Goal: Task Accomplishment & Management: Complete application form

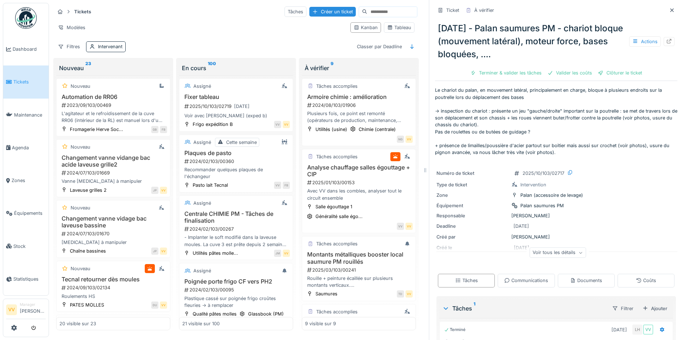
scroll to position [373, 0]
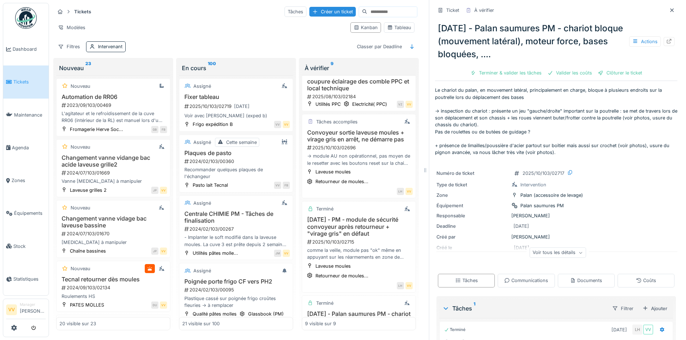
click at [13, 80] on li "Tickets" at bounding box center [26, 82] width 40 height 7
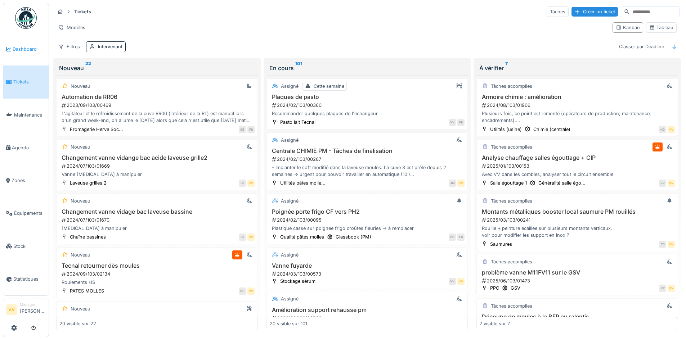
click at [27, 47] on span "Dashboard" at bounding box center [29, 49] width 33 height 7
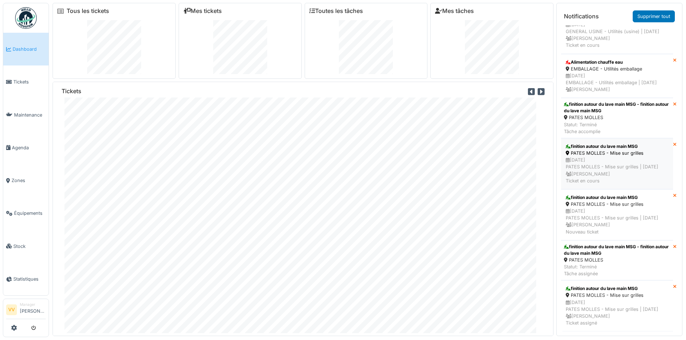
scroll to position [1971, 0]
click at [23, 84] on span "Tickets" at bounding box center [29, 82] width 32 height 7
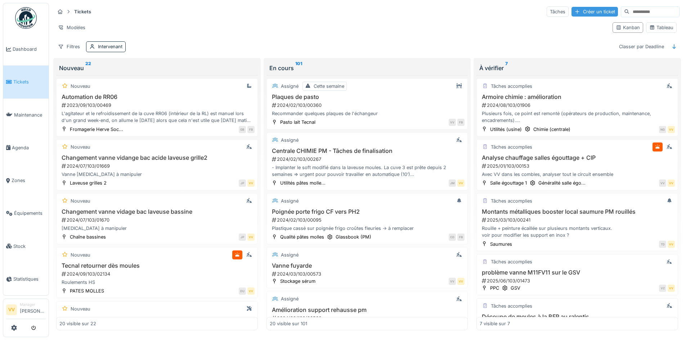
click at [583, 12] on div "Créer un ticket" at bounding box center [595, 12] width 46 height 10
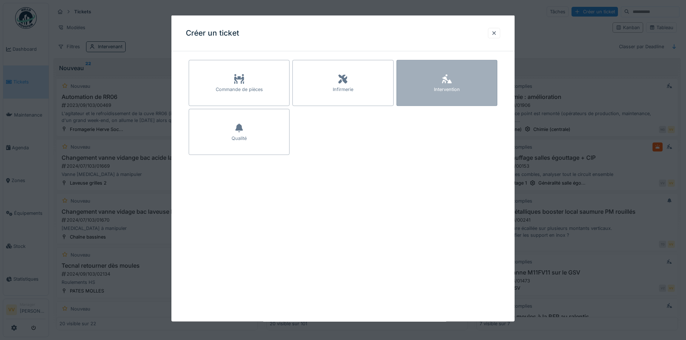
click at [476, 91] on div "Intervention" at bounding box center [447, 83] width 101 height 46
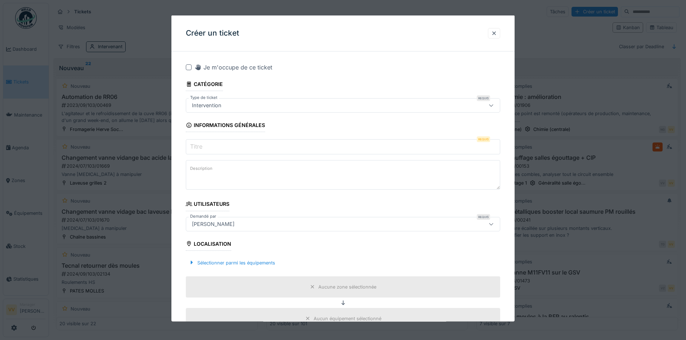
click at [328, 146] on input "Titre" at bounding box center [343, 146] width 315 height 15
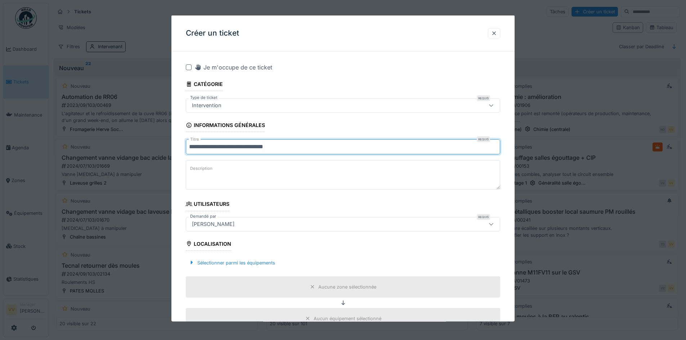
type input "**********"
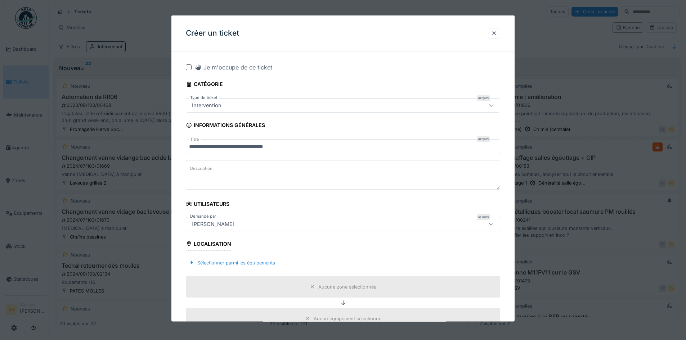
click at [313, 175] on textarea "Description" at bounding box center [343, 175] width 315 height 30
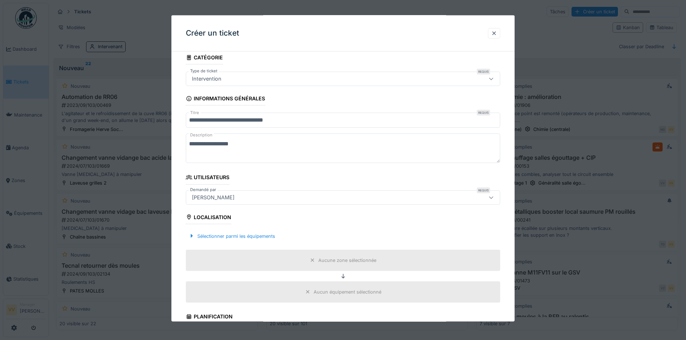
scroll to position [72, 0]
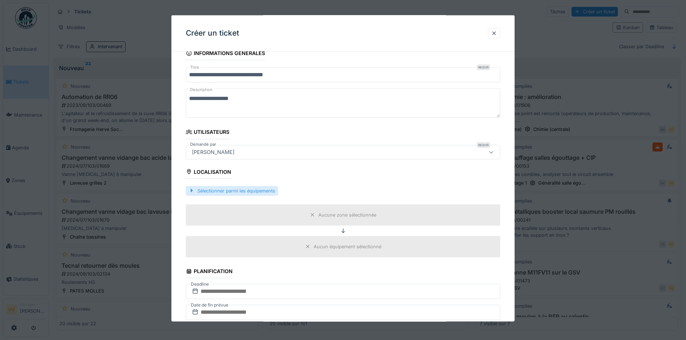
type textarea "**********"
click at [263, 194] on div "Sélectionner parmi les équipements" at bounding box center [232, 191] width 92 height 10
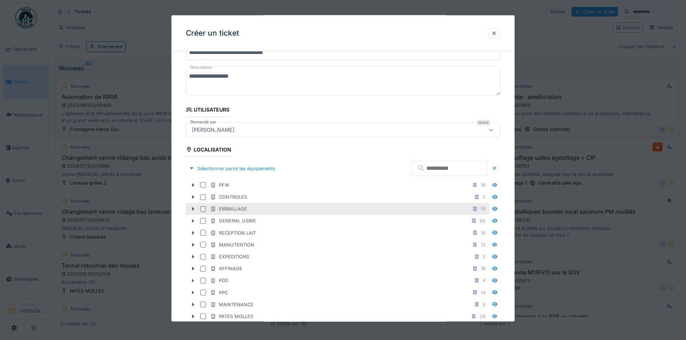
scroll to position [144, 0]
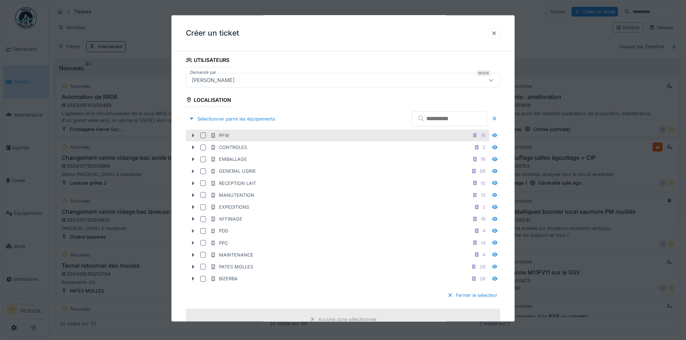
click at [193, 133] on icon at bounding box center [193, 135] width 6 height 5
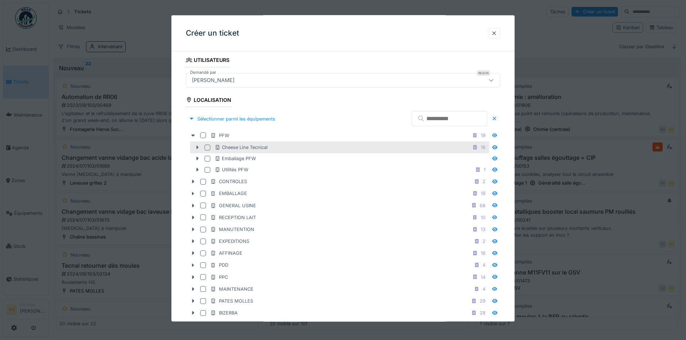
click at [194, 148] on div at bounding box center [198, 148] width 12 height 8
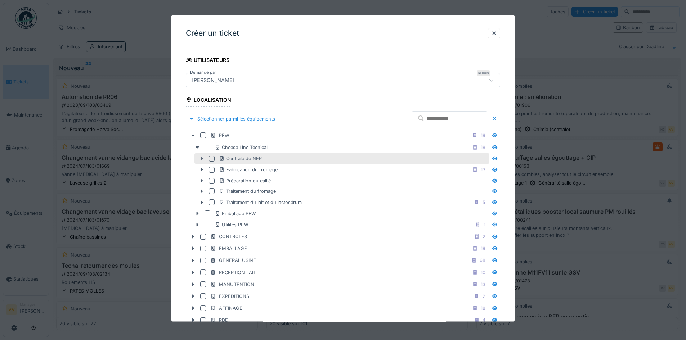
click at [200, 157] on icon at bounding box center [202, 158] width 6 height 5
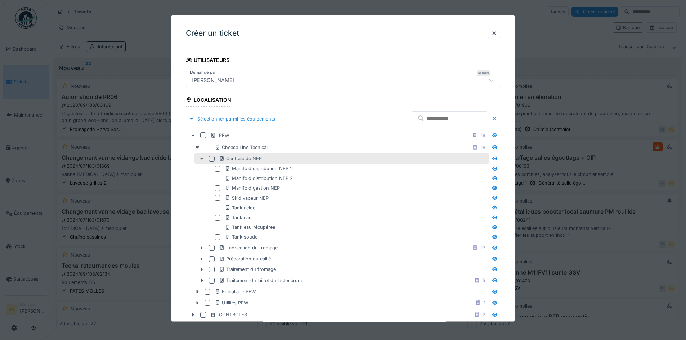
click at [200, 157] on icon at bounding box center [202, 158] width 6 height 5
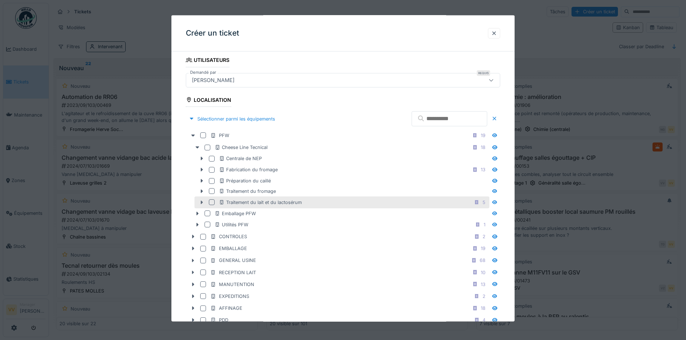
click at [200, 202] on icon at bounding box center [202, 202] width 6 height 5
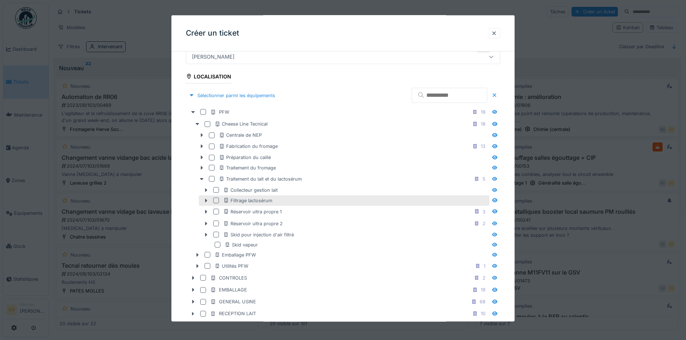
scroll to position [180, 0]
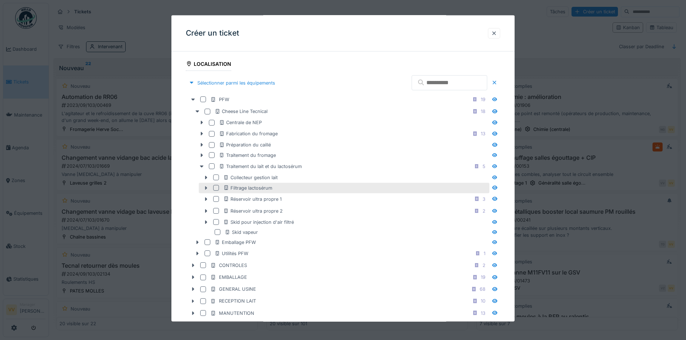
click at [204, 187] on icon at bounding box center [206, 188] width 6 height 5
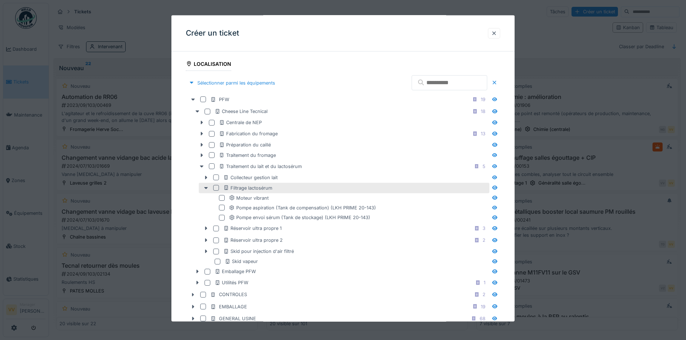
click at [219, 189] on div at bounding box center [216, 188] width 6 height 6
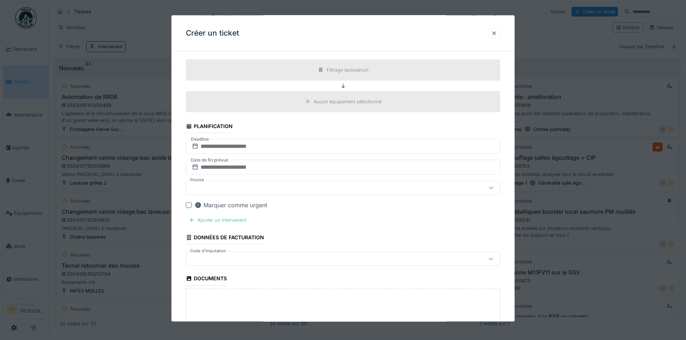
scroll to position [613, 0]
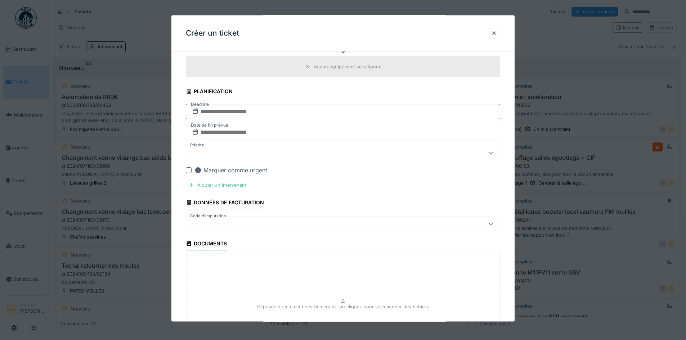
click at [267, 111] on input "text" at bounding box center [343, 111] width 315 height 15
click at [335, 171] on div "8" at bounding box center [333, 170] width 10 height 10
click at [306, 133] on input "text" at bounding box center [343, 132] width 315 height 15
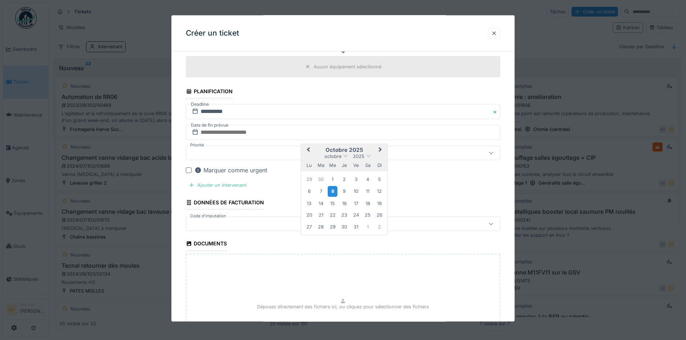
click at [334, 195] on div "8" at bounding box center [333, 191] width 10 height 10
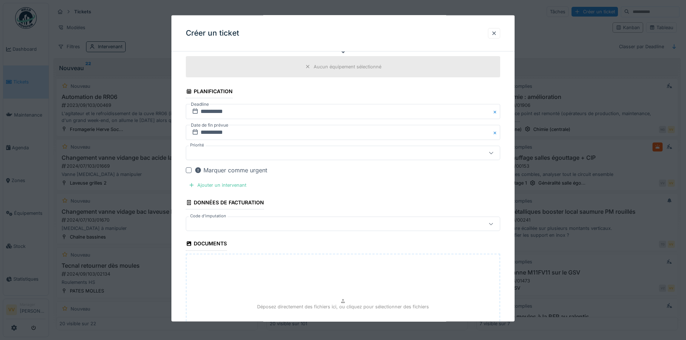
click at [269, 155] on div at bounding box center [324, 153] width 271 height 8
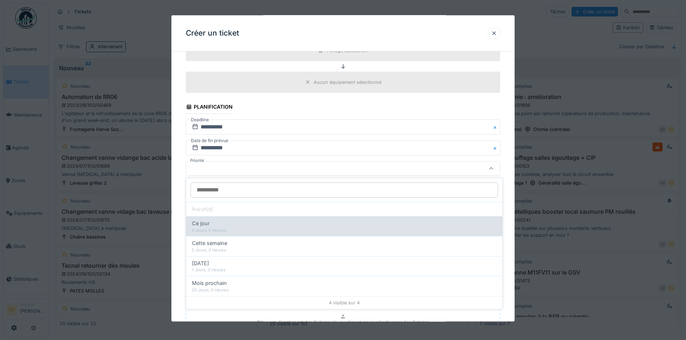
click at [205, 231] on div "0 Jours, 0 Heures" at bounding box center [344, 231] width 305 height 6
type input "**"
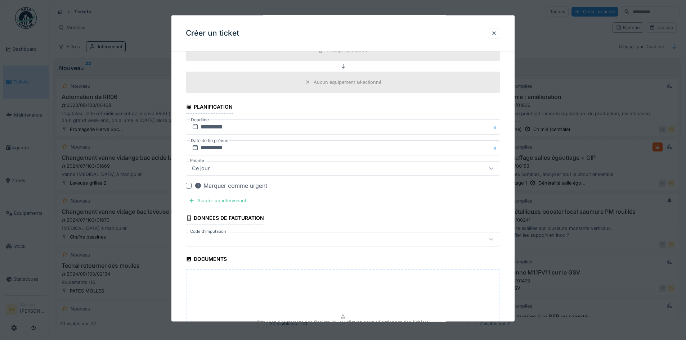
click at [189, 186] on div at bounding box center [189, 186] width 6 height 6
click at [216, 202] on div "Ajouter un intervenant" at bounding box center [217, 201] width 63 height 10
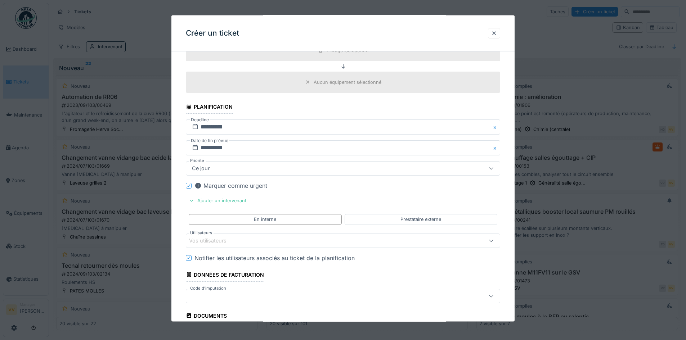
click at [260, 241] on div "Vos utilisateurs" at bounding box center [324, 241] width 271 height 8
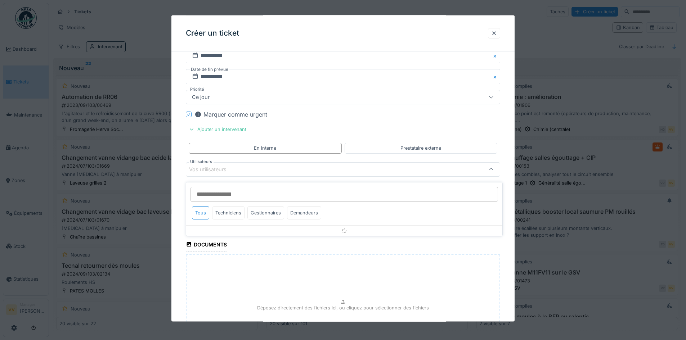
scroll to position [669, 0]
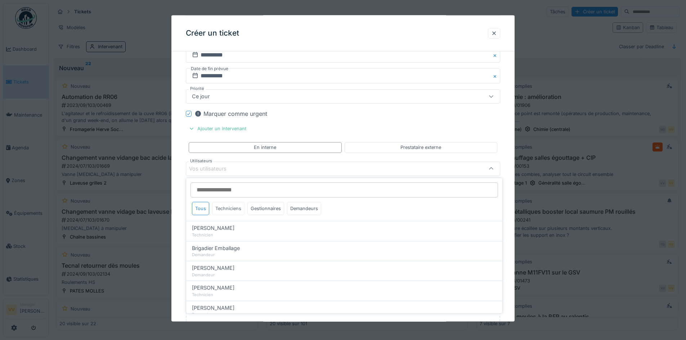
click at [230, 207] on div "Techniciens" at bounding box center [228, 208] width 32 height 13
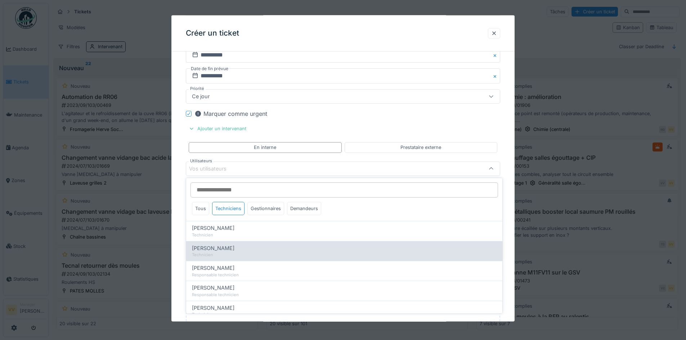
click at [272, 249] on div "Dan Ungureanu" at bounding box center [344, 249] width 305 height 8
type input "****"
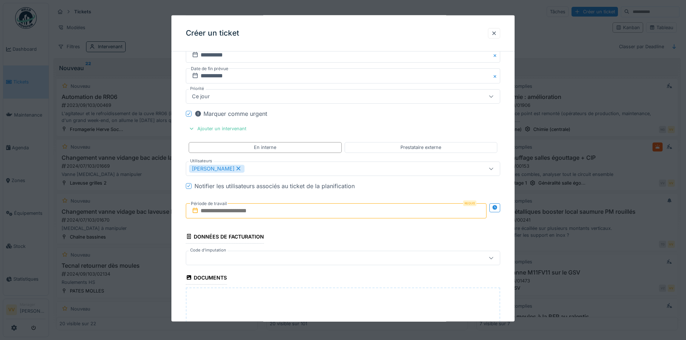
click at [273, 213] on input "text" at bounding box center [336, 210] width 301 height 15
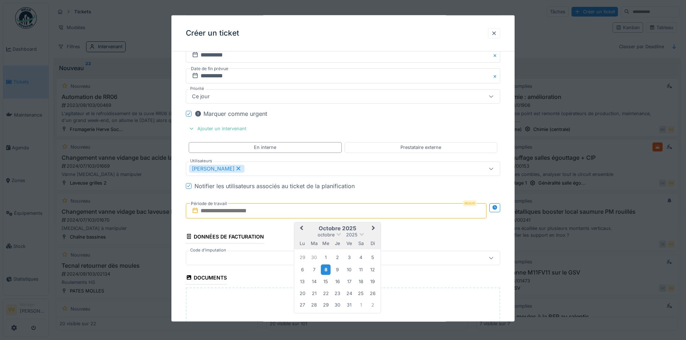
click at [327, 268] on div "8" at bounding box center [326, 269] width 10 height 10
click at [328, 271] on div "8" at bounding box center [326, 269] width 10 height 10
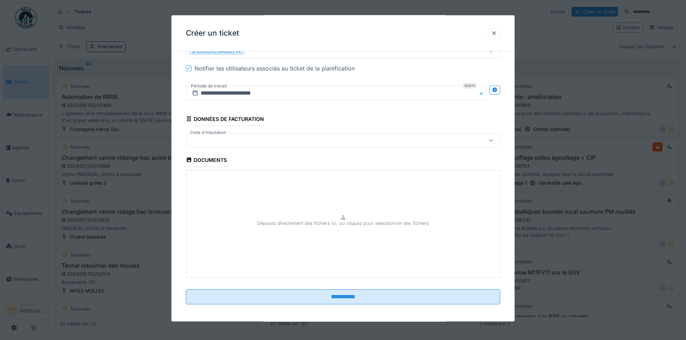
scroll to position [790, 0]
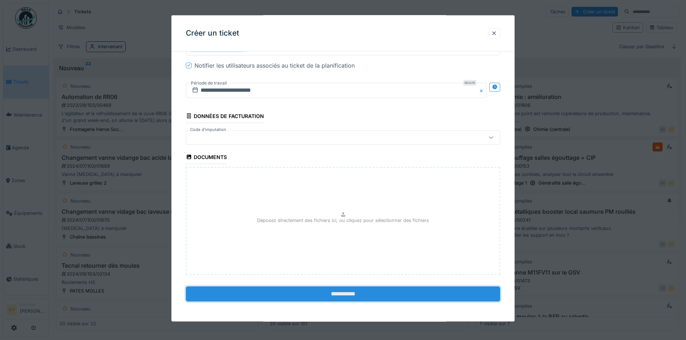
click at [322, 297] on input "**********" at bounding box center [343, 293] width 315 height 15
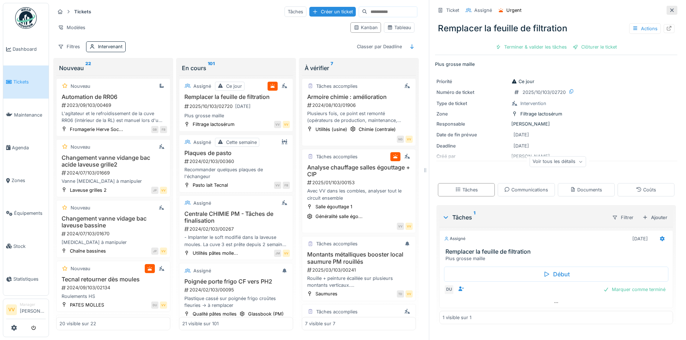
click at [669, 10] on icon at bounding box center [672, 10] width 6 height 5
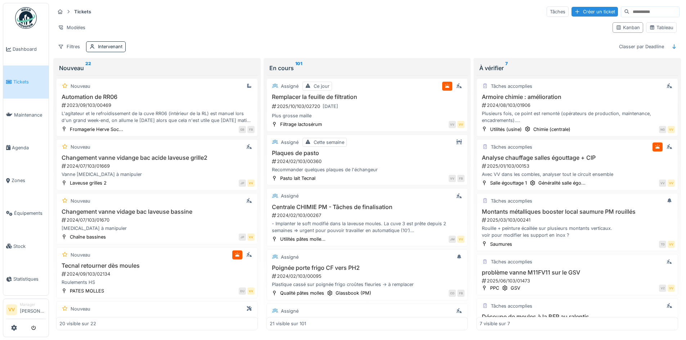
click at [17, 80] on span "Tickets" at bounding box center [29, 82] width 32 height 7
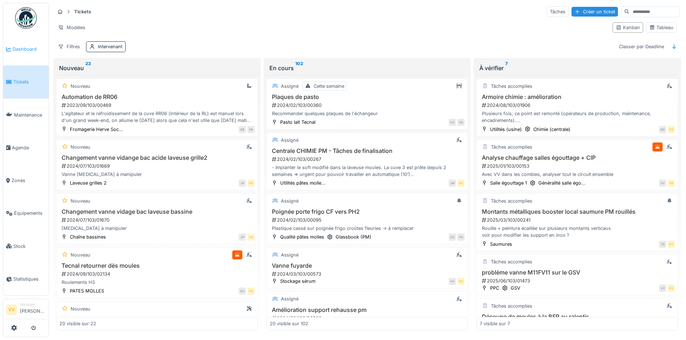
click at [30, 44] on link "Dashboard" at bounding box center [25, 49] width 45 height 33
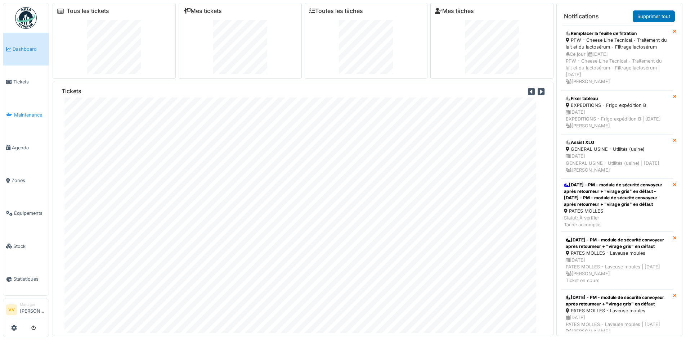
click at [22, 99] on link "Maintenance" at bounding box center [25, 115] width 45 height 33
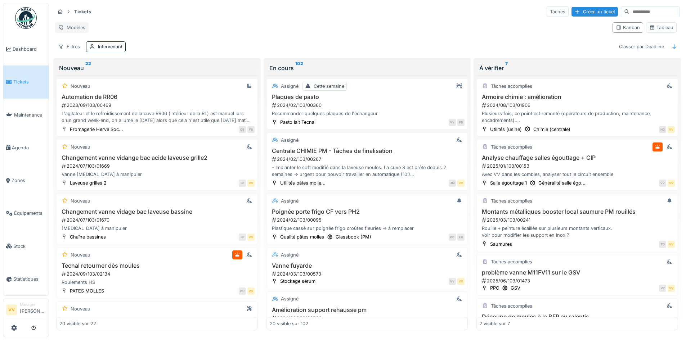
click at [79, 24] on div "Modèles" at bounding box center [72, 27] width 34 height 10
click at [657, 30] on div "Tableau" at bounding box center [662, 27] width 24 height 7
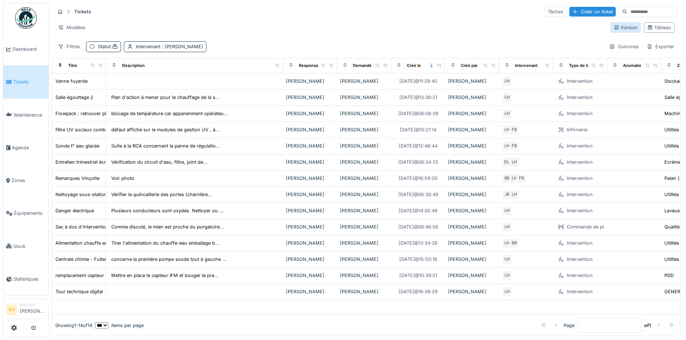
click at [615, 26] on div "Kanban" at bounding box center [626, 27] width 24 height 7
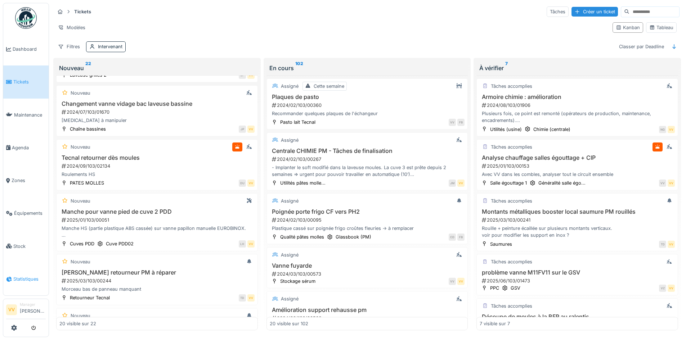
click at [28, 276] on span "Statistiques" at bounding box center [29, 279] width 32 height 7
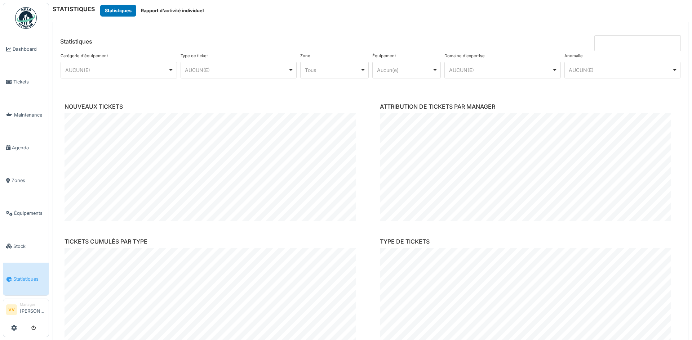
click at [266, 75] on div "AUCUN(E) Remove item" at bounding box center [238, 70] width 110 height 10
click at [343, 90] on div "Catégorie d'équipement ******** AUCUN(E) Remove item AUCUN(E) Affinage Atelier …" at bounding box center [370, 71] width 623 height 41
click at [363, 73] on div "**** Tous Remove item" at bounding box center [334, 70] width 68 height 17
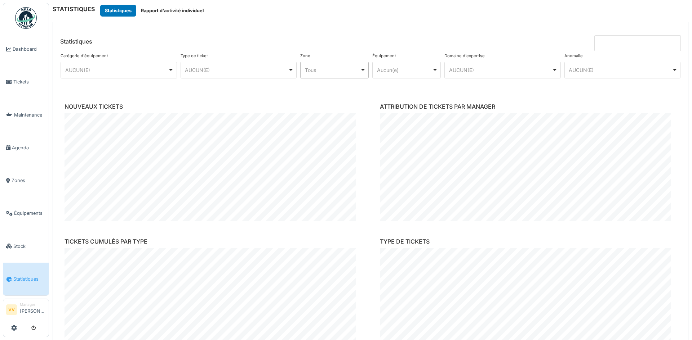
click at [401, 71] on div "Aucun(e) Remove item" at bounding box center [404, 70] width 55 height 8
click at [512, 88] on div "Catégorie d'équipement ******** AUCUN(E) Remove item AUCUN(E) Affinage Atelier …" at bounding box center [370, 71] width 623 height 41
click at [545, 73] on div "AUCUN(E) Remove item" at bounding box center [500, 70] width 103 height 8
click at [590, 69] on div "AUCUN(E) Remove item" at bounding box center [620, 70] width 103 height 8
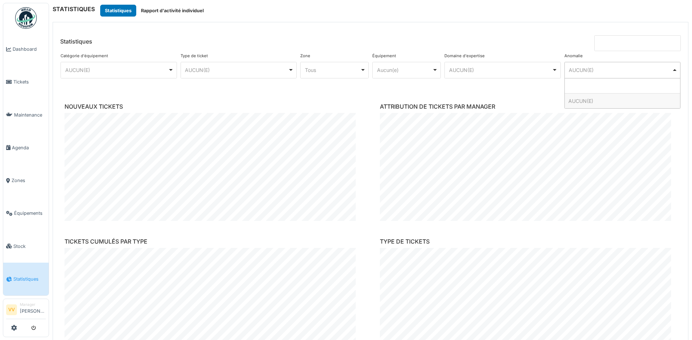
click at [590, 69] on div "AUCUN(E) Remove item" at bounding box center [620, 70] width 103 height 8
click at [603, 48] on input at bounding box center [637, 43] width 86 height 16
click at [604, 42] on input at bounding box center [637, 43] width 86 height 16
click at [34, 211] on span "Équipements" at bounding box center [30, 213] width 32 height 7
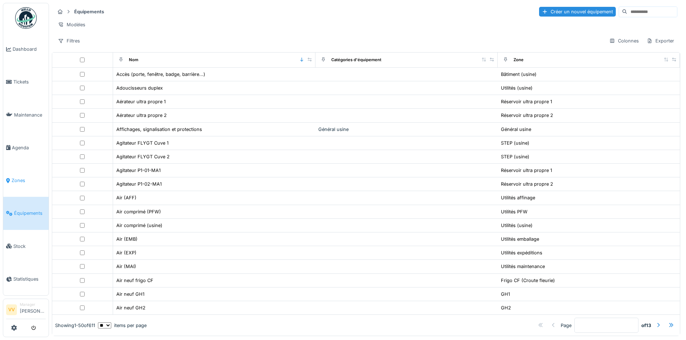
click at [15, 177] on span "Zones" at bounding box center [29, 180] width 34 height 7
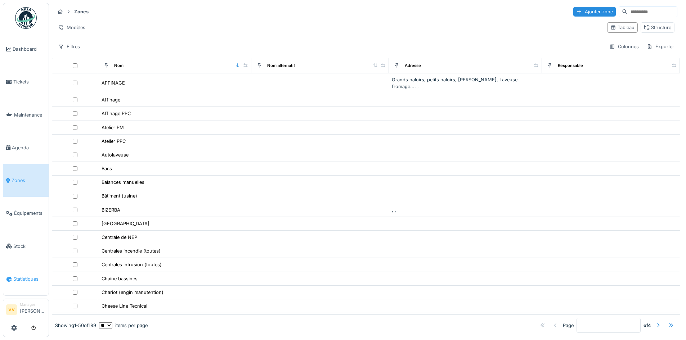
click at [27, 268] on link "Statistiques" at bounding box center [25, 279] width 45 height 33
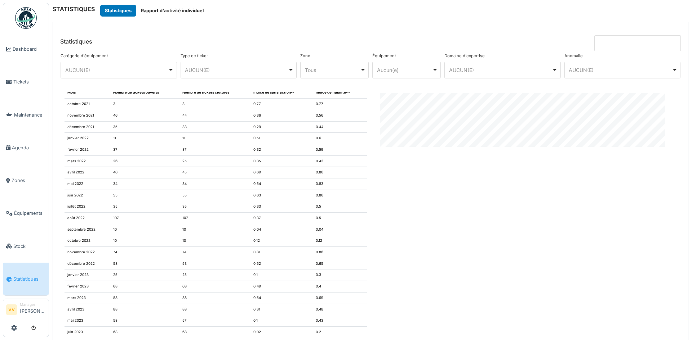
scroll to position [725, 0]
click at [612, 47] on input at bounding box center [637, 43] width 86 height 16
type input "**********"
click at [668, 45] on input "**********" at bounding box center [637, 43] width 86 height 16
click at [673, 159] on div "NOUVEAUX TICKETS ATTRIBUTION DE TICKETS PAR MANAGER TICKETS CUMULÉS PAR TYPE TY…" at bounding box center [370, 222] width 635 height 261
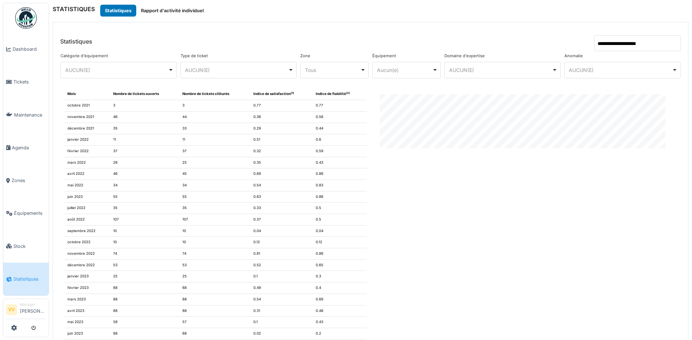
click at [561, 42] on header "**********" at bounding box center [370, 36] width 635 height 29
click at [615, 40] on input "**********" at bounding box center [637, 43] width 86 height 16
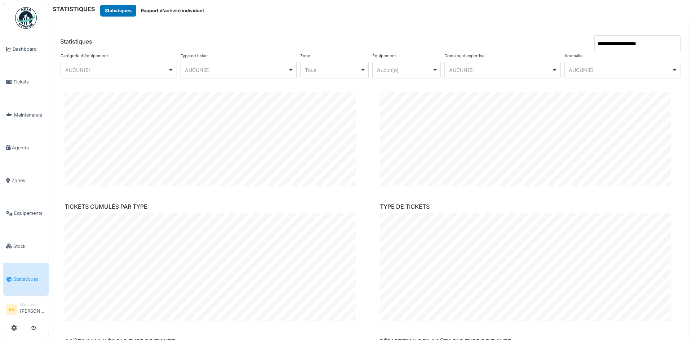
scroll to position [0, 0]
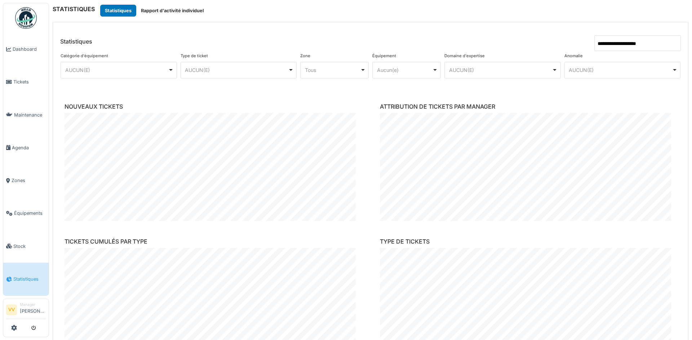
click at [342, 74] on div "Tous Remove item" at bounding box center [332, 70] width 55 height 8
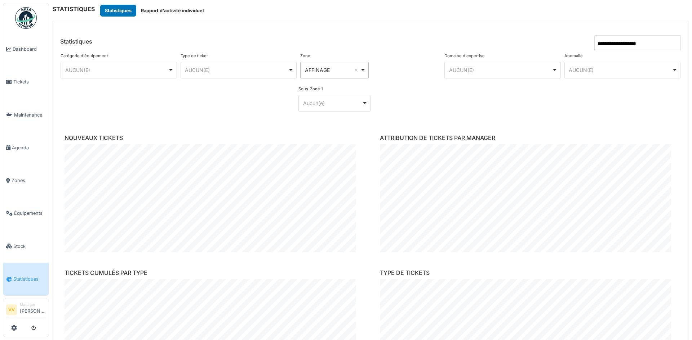
click at [437, 106] on div at bounding box center [406, 84] width 72 height 66
click at [339, 71] on div "AFFINAGE Remove item" at bounding box center [332, 70] width 55 height 8
select select "*****"
click at [362, 73] on div "EMBALLAGE Remove item" at bounding box center [334, 70] width 62 height 10
click at [235, 115] on div "Type de ticket ******** AUCUN(E) Remove item AUCUN(E) Commande de pièces Infirm…" at bounding box center [239, 84] width 120 height 66
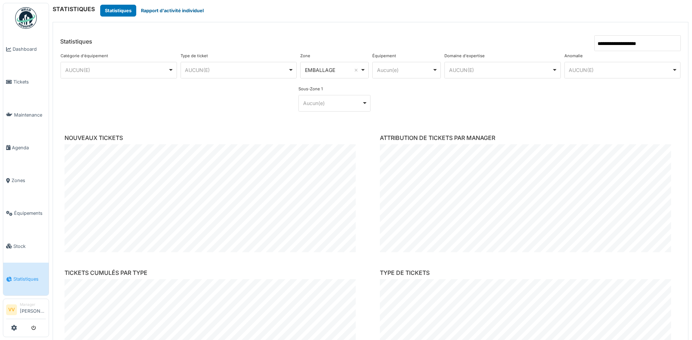
click at [176, 13] on button "Rapport d'activité individuel" at bounding box center [172, 11] width 72 height 12
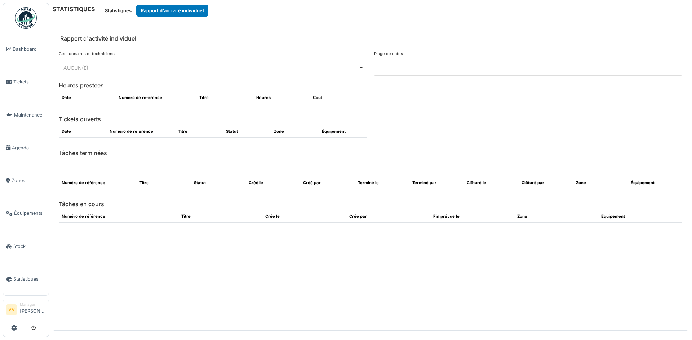
click at [77, 68] on div "AUCUN(E) Remove item" at bounding box center [210, 68] width 295 height 8
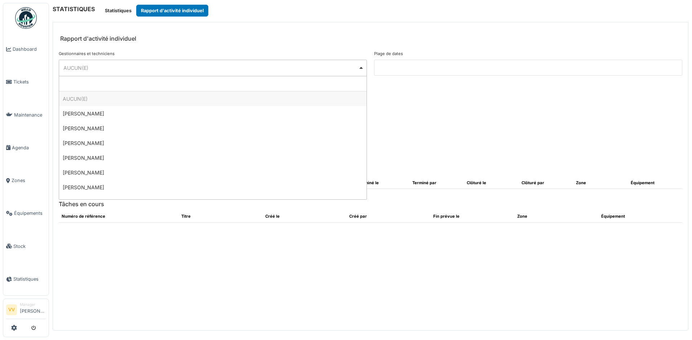
click at [77, 66] on div "AUCUN(E) Remove item" at bounding box center [210, 68] width 295 height 8
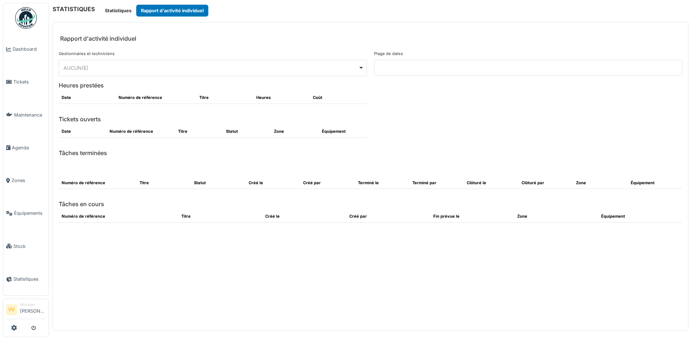
click at [462, 64] on input at bounding box center [528, 68] width 308 height 16
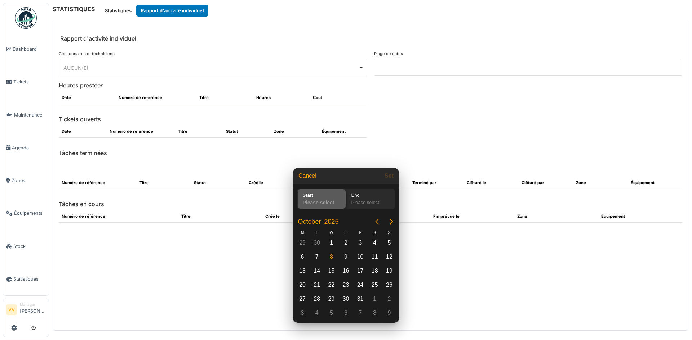
click at [375, 222] on icon "Previous page" at bounding box center [377, 222] width 9 height 9
click at [374, 221] on icon "Previous page" at bounding box center [377, 222] width 9 height 9
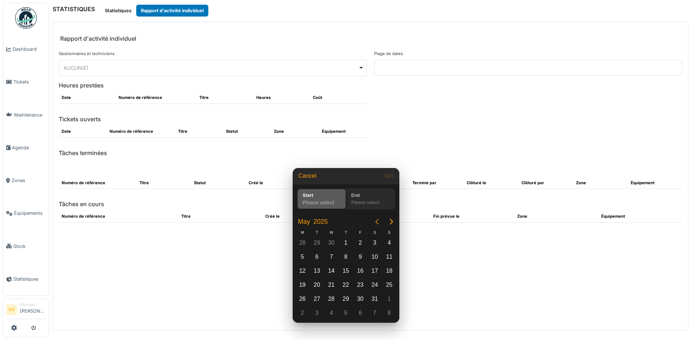
click at [374, 221] on icon "Previous page" at bounding box center [377, 222] width 9 height 9
click at [333, 243] on div "1" at bounding box center [331, 243] width 11 height 11
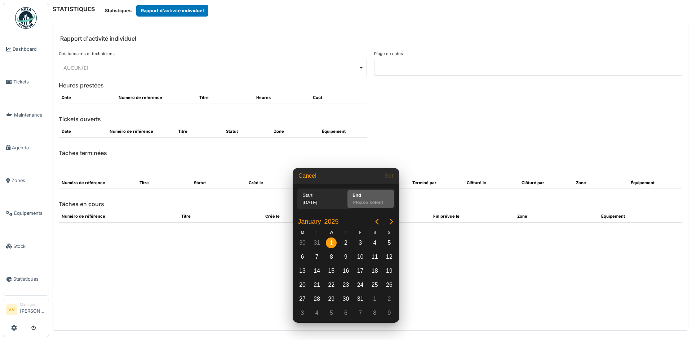
click at [373, 204] on div "Please select" at bounding box center [371, 204] width 43 height 10
click at [387, 222] on button "Next page" at bounding box center [391, 222] width 14 height 14
click at [387, 222] on icon "Next page" at bounding box center [391, 222] width 9 height 9
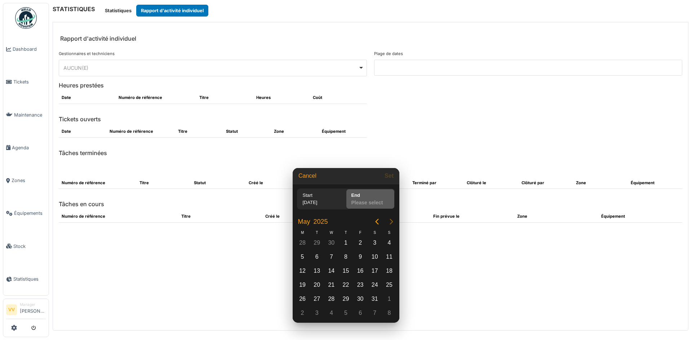
click at [387, 222] on icon "Next page" at bounding box center [391, 222] width 9 height 9
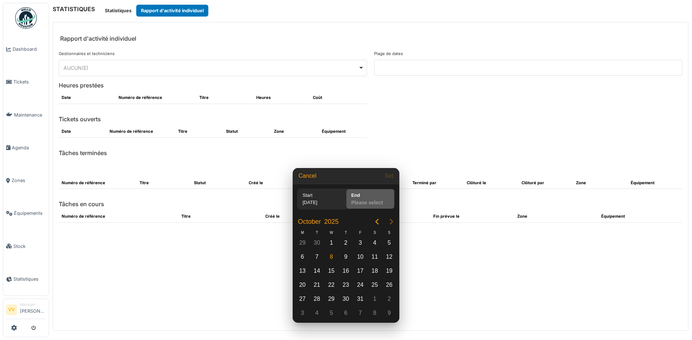
click at [387, 222] on icon "Next page" at bounding box center [391, 222] width 9 height 9
click at [375, 223] on icon "Previous page" at bounding box center [377, 222] width 9 height 9
click at [332, 245] on div "1" at bounding box center [331, 243] width 11 height 11
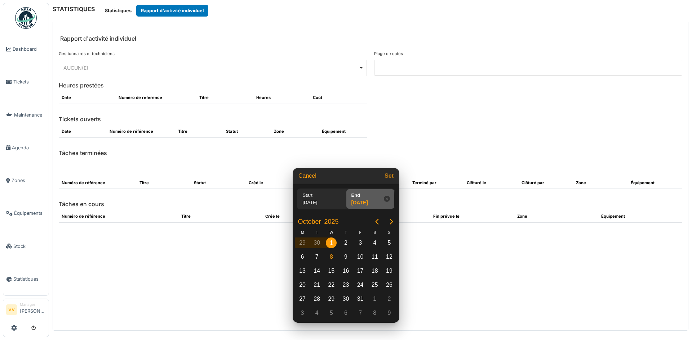
click at [389, 175] on button "Set" at bounding box center [389, 176] width 15 height 13
type input "**********"
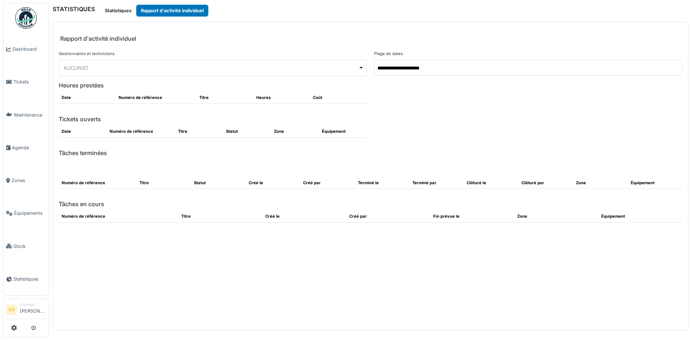
click at [265, 70] on div "AUCUN(E) Remove item" at bounding box center [210, 68] width 295 height 8
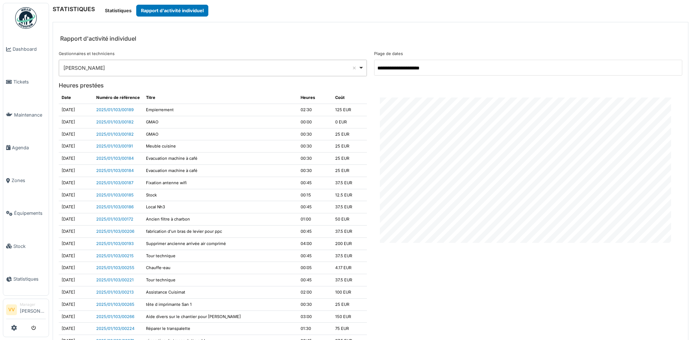
click at [215, 75] on div "**********" at bounding box center [213, 68] width 308 height 17
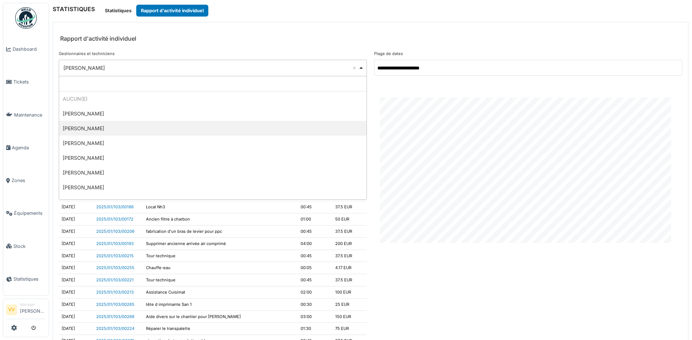
select select "*********"
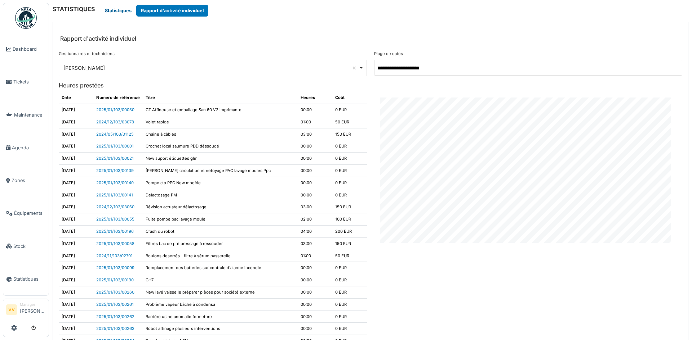
click at [115, 8] on button "Statistiques" at bounding box center [118, 11] width 36 height 12
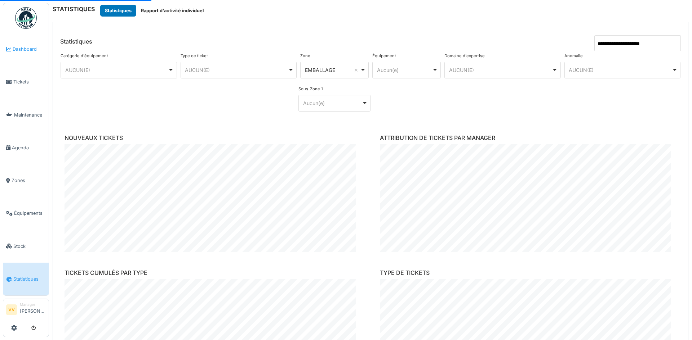
click at [26, 44] on link "Dashboard" at bounding box center [25, 49] width 45 height 33
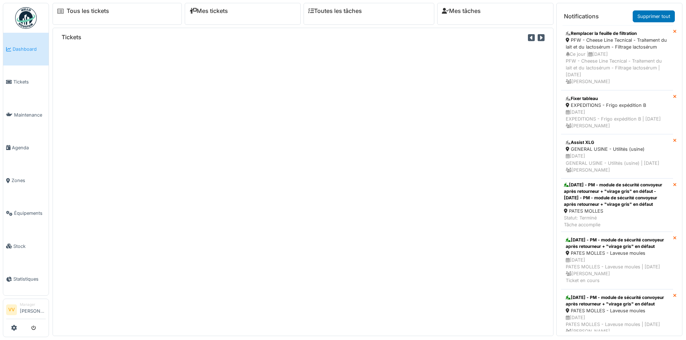
click at [18, 49] on span "Dashboard" at bounding box center [29, 49] width 33 height 7
click at [68, 10] on link "Tous les tickets" at bounding box center [88, 11] width 43 height 7
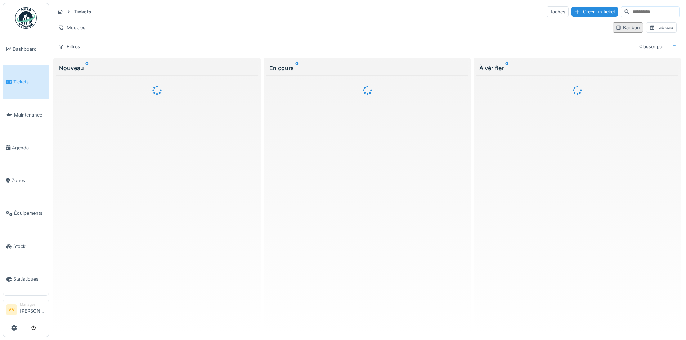
click at [616, 27] on icon at bounding box center [619, 27] width 6 height 5
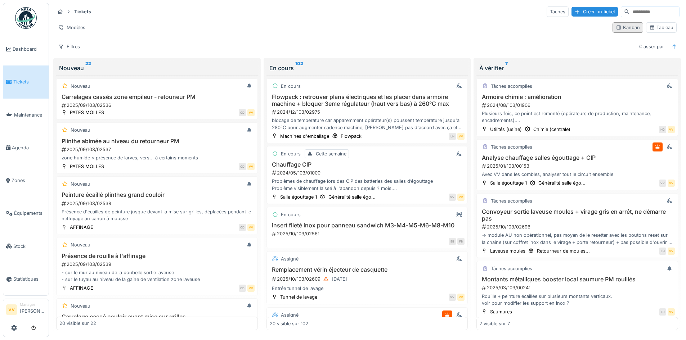
click at [617, 27] on icon at bounding box center [619, 28] width 4 height 4
click at [632, 30] on div "Kanban" at bounding box center [628, 27] width 24 height 7
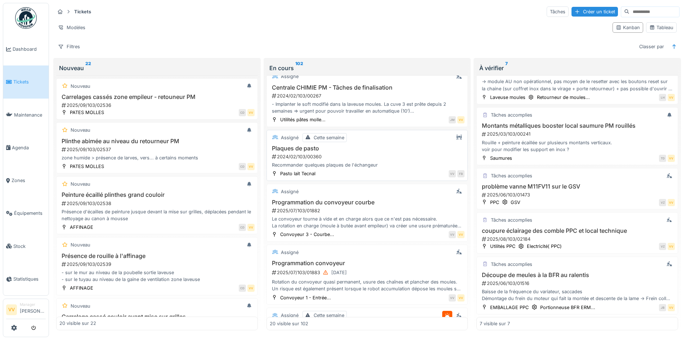
scroll to position [4, 0]
click at [68, 41] on div "Filtres" at bounding box center [69, 46] width 28 height 10
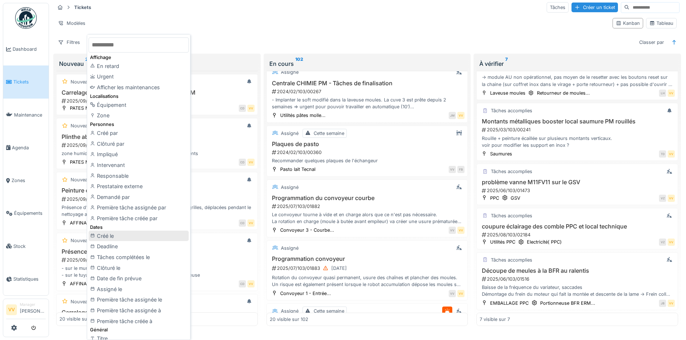
click at [124, 234] on div "Créé le" at bounding box center [139, 236] width 100 height 11
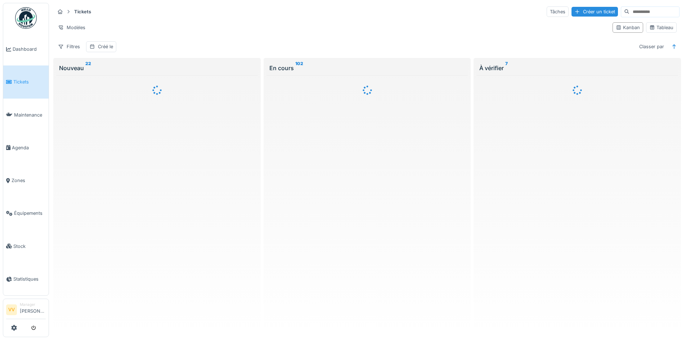
scroll to position [0, 0]
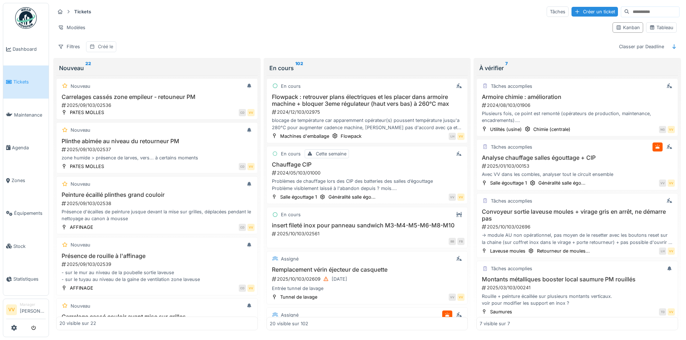
click at [106, 43] on div "Créé le" at bounding box center [105, 46] width 15 height 7
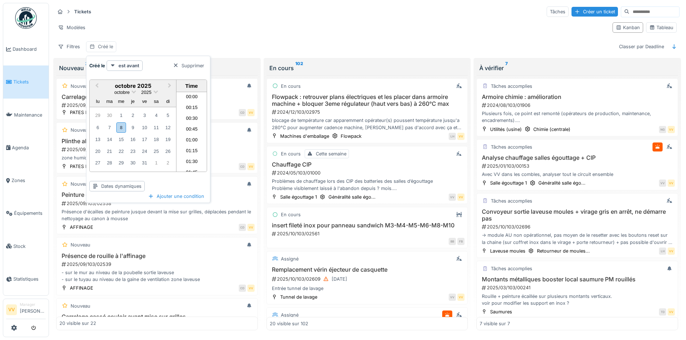
scroll to position [485, 0]
click at [97, 83] on button "Previous Month" at bounding box center [96, 87] width 12 height 12
click at [97, 84] on button "Previous Month" at bounding box center [96, 87] width 12 height 12
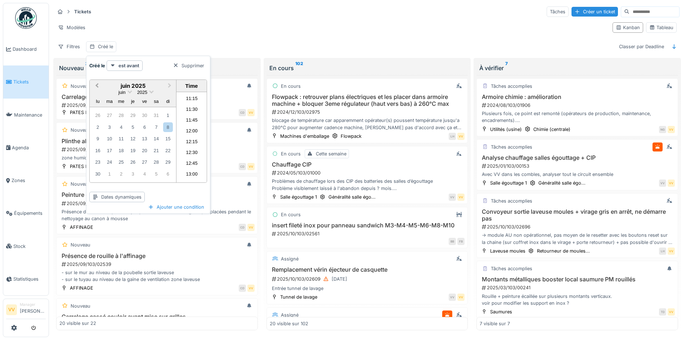
click at [97, 84] on button "Previous Month" at bounding box center [96, 87] width 12 height 12
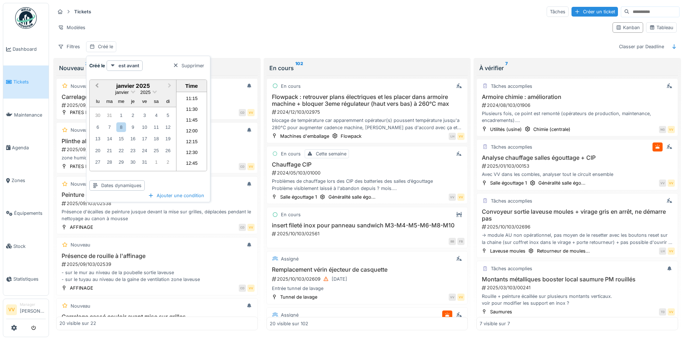
click at [97, 84] on button "Previous Month" at bounding box center [96, 87] width 12 height 12
click at [169, 81] on button "Next Month" at bounding box center [171, 87] width 12 height 12
click at [124, 112] on div "1" at bounding box center [121, 116] width 10 height 10
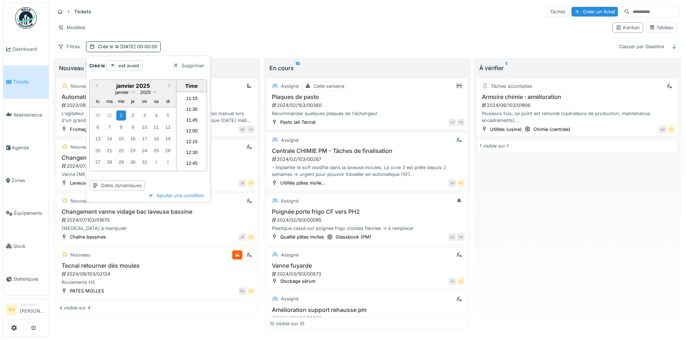
click at [129, 62] on strong "est avant" at bounding box center [129, 65] width 21 height 7
click at [128, 76] on div "est" at bounding box center [132, 81] width 48 height 11
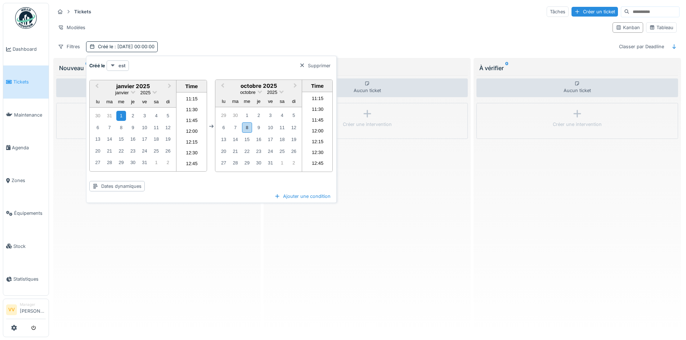
click at [120, 62] on strong "est" at bounding box center [122, 65] width 7 height 7
click at [115, 119] on div "est après" at bounding box center [132, 124] width 48 height 11
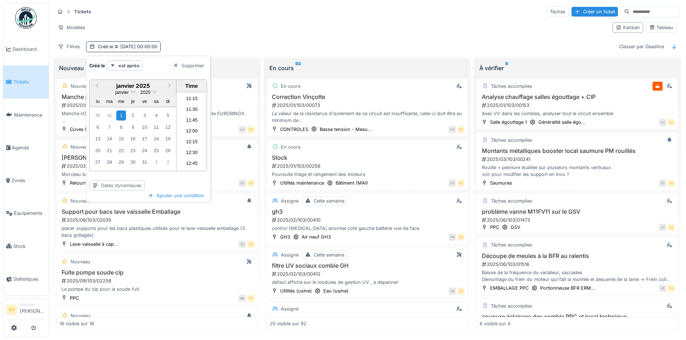
click at [123, 183] on div "Dates dynamiques" at bounding box center [116, 186] width 55 height 10
click at [104, 199] on div "Le mois dernier" at bounding box center [117, 201] width 52 height 11
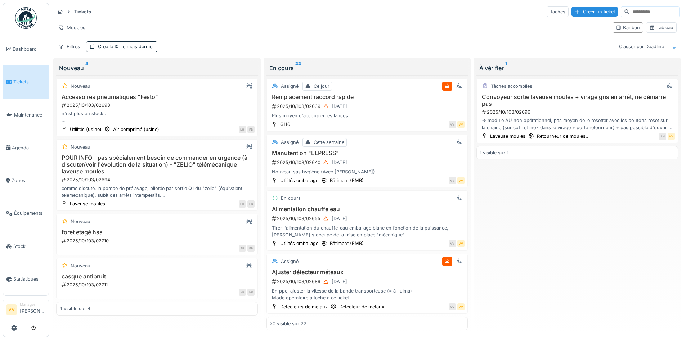
click at [226, 41] on div "Filtres Créé le Le mois dernier Classer par Deadline" at bounding box center [367, 46] width 625 height 10
click at [24, 117] on link "Maintenance" at bounding box center [25, 115] width 45 height 33
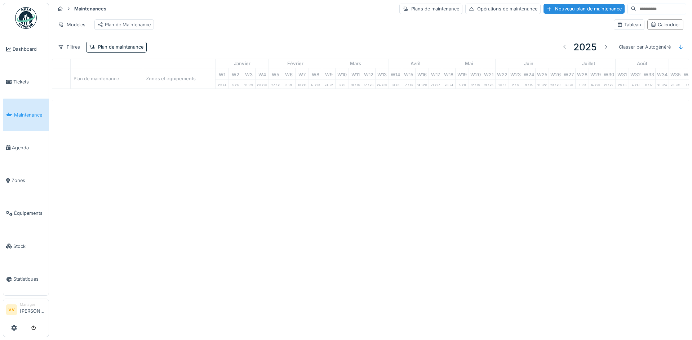
click at [22, 50] on span "Dashboard" at bounding box center [29, 49] width 33 height 7
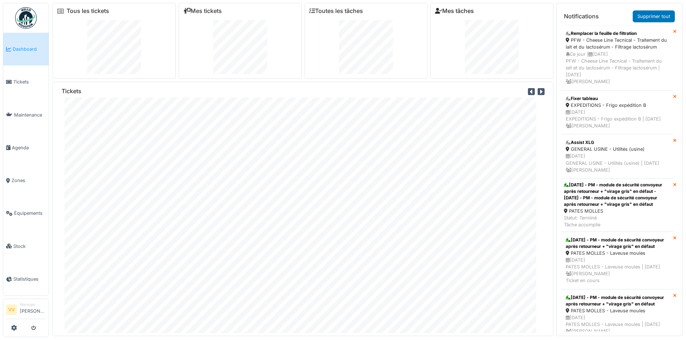
click at [453, 11] on link "Mes tâches" at bounding box center [454, 11] width 39 height 7
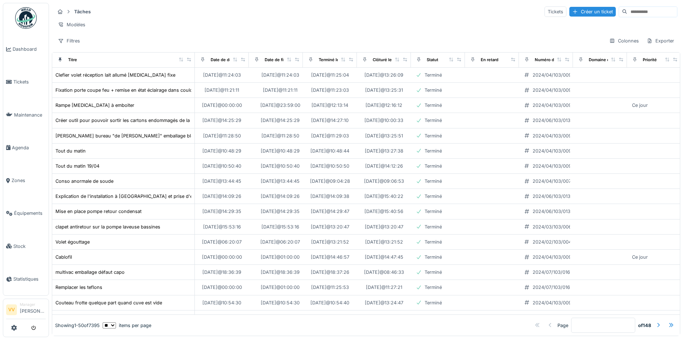
click at [28, 10] on img at bounding box center [26, 18] width 22 height 22
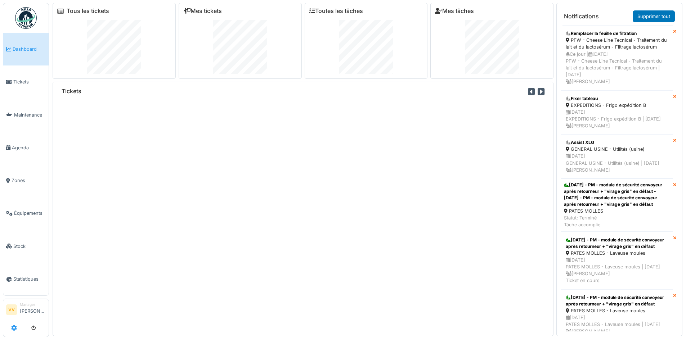
click at [11, 327] on icon at bounding box center [14, 328] width 6 height 6
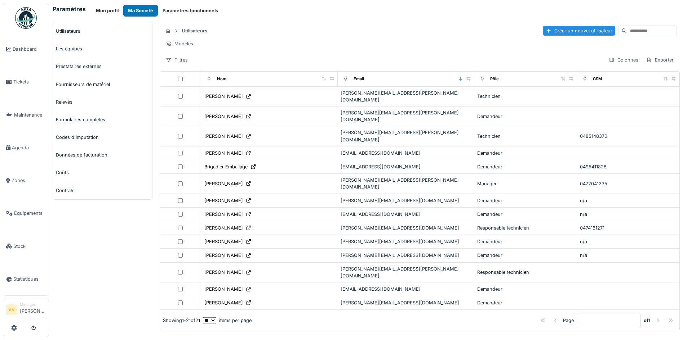
click at [187, 8] on button "Paramètres fonctionnels" at bounding box center [190, 11] width 65 height 12
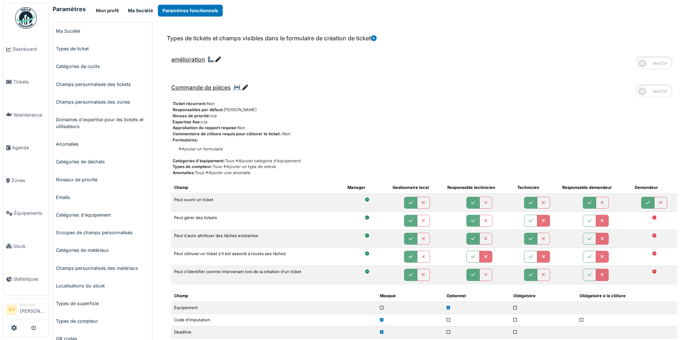
click at [132, 9] on button "Ma Société" at bounding box center [140, 11] width 35 height 12
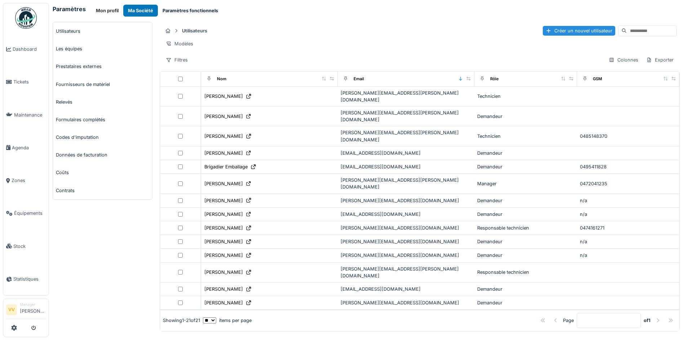
click at [193, 9] on button "Paramètres fonctionnels" at bounding box center [190, 11] width 65 height 12
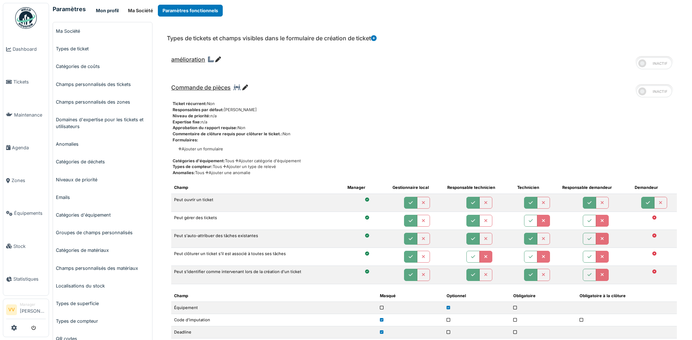
click at [108, 9] on button "Mon profil" at bounding box center [107, 11] width 32 height 12
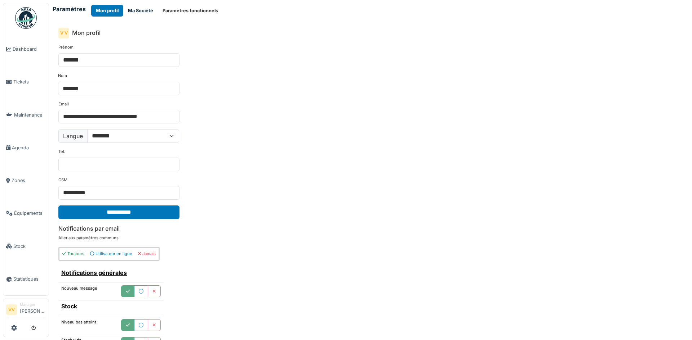
click at [142, 6] on button "Ma Société" at bounding box center [140, 11] width 35 height 12
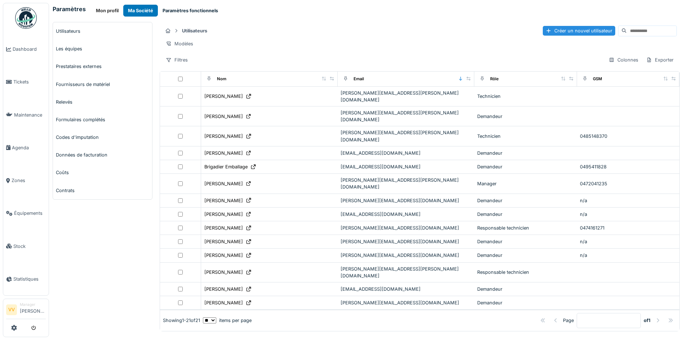
click at [195, 8] on button "Paramètres fonctionnels" at bounding box center [190, 11] width 65 height 12
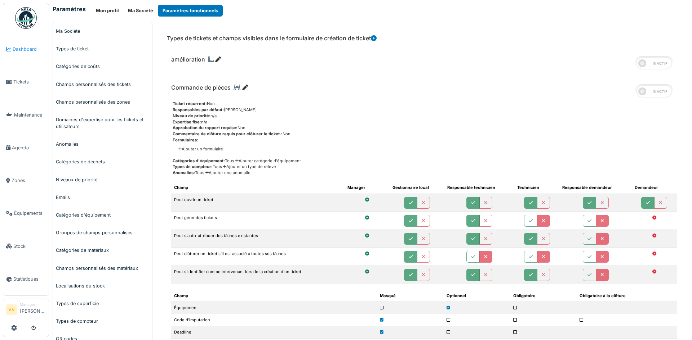
click at [25, 48] on span "Dashboard" at bounding box center [29, 49] width 33 height 7
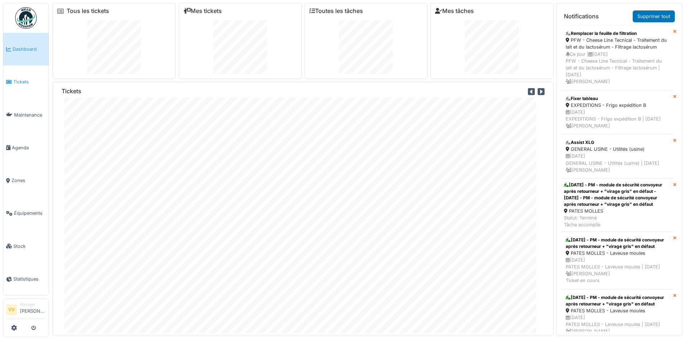
click at [21, 80] on span "Tickets" at bounding box center [29, 82] width 32 height 7
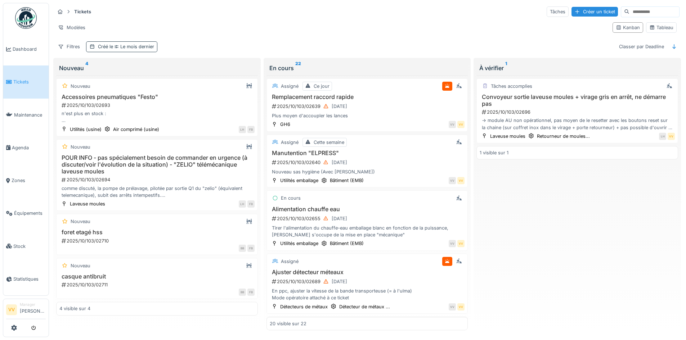
click at [99, 48] on div "Créé le Le mois dernier" at bounding box center [126, 46] width 56 height 7
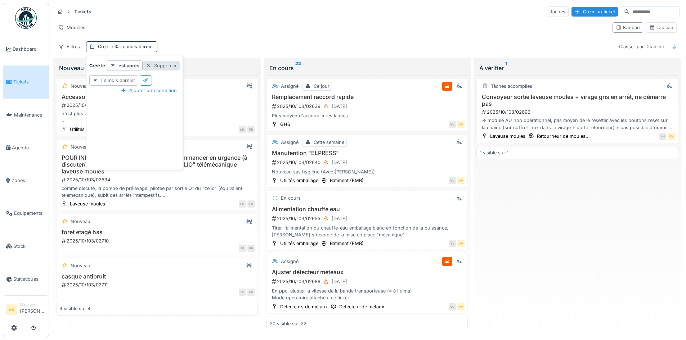
click at [155, 64] on div "Supprimer" at bounding box center [161, 66] width 37 height 10
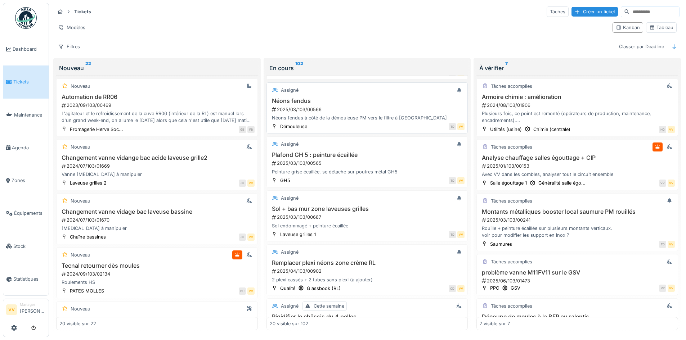
scroll to position [865, 0]
